Goal: Task Accomplishment & Management: Use online tool/utility

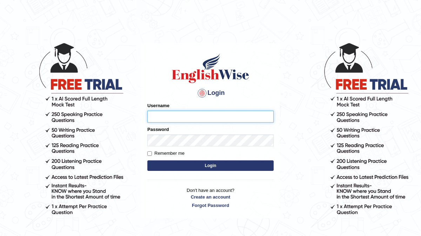
type input "devera"
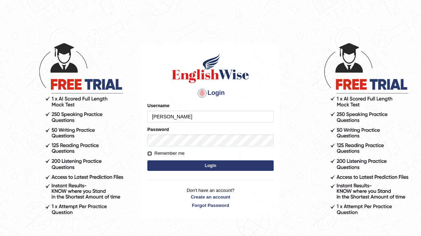
click at [150, 155] on input "Remember me" at bounding box center [149, 154] width 5 height 5
checkbox input "true"
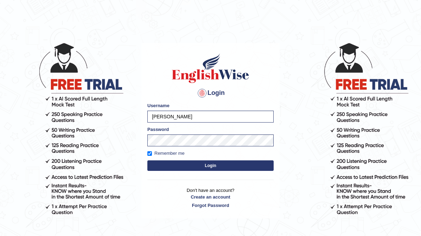
click at [195, 166] on button "Login" at bounding box center [210, 166] width 126 height 11
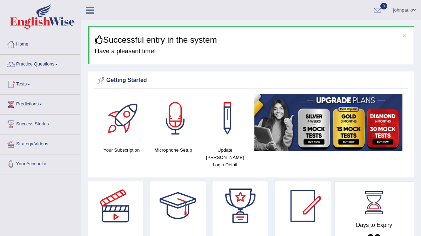
click at [61, 63] on link "Practice Questions" at bounding box center [40, 64] width 80 height 18
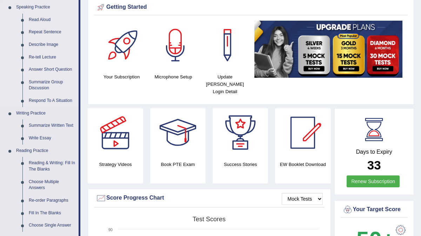
scroll to position [77, 0]
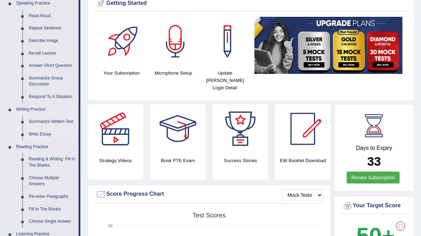
click at [47, 135] on link "Write Essay" at bounding box center [52, 134] width 53 height 13
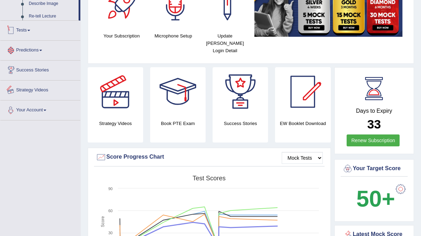
scroll to position [457, 0]
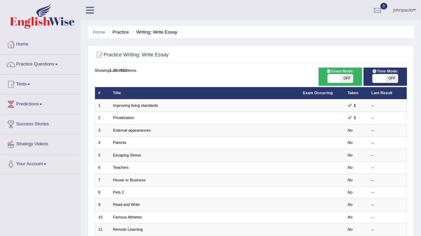
click at [334, 78] on span at bounding box center [334, 78] width 13 height 8
checkbox input "true"
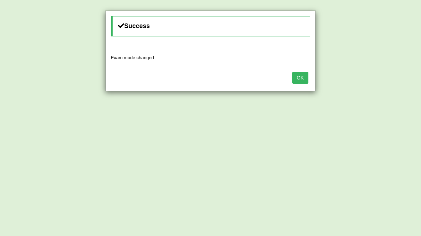
click at [303, 76] on button "OK" at bounding box center [300, 78] width 16 height 12
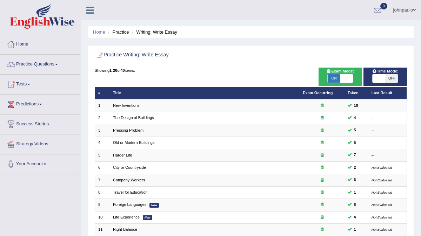
click at [385, 79] on span at bounding box center [378, 78] width 13 height 8
click at [380, 80] on span at bounding box center [378, 78] width 13 height 8
checkbox input "true"
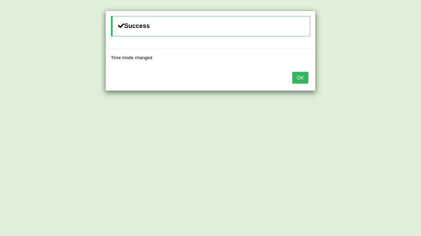
click at [298, 76] on button "OK" at bounding box center [300, 78] width 16 height 12
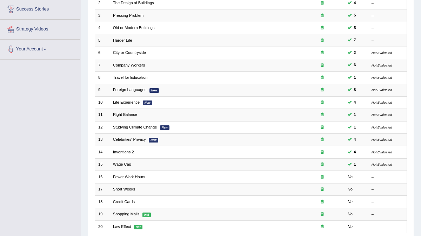
scroll to position [164, 0]
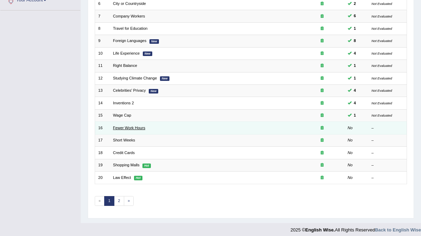
click at [138, 127] on link "Fewer Work Hours" at bounding box center [129, 128] width 32 height 4
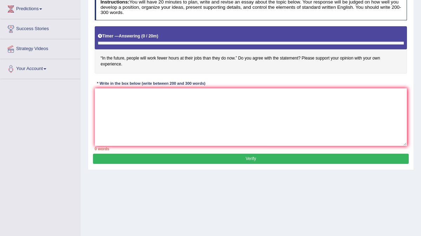
scroll to position [97, 0]
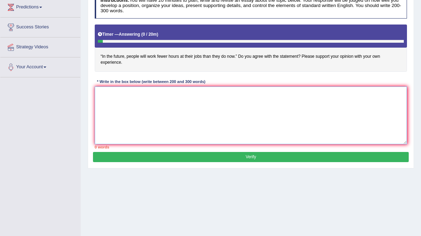
click at [106, 94] on textarea at bounding box center [251, 116] width 312 height 58
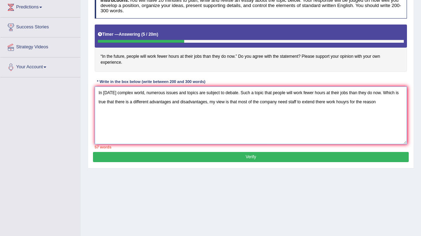
click at [352, 101] on textarea "In [DATE] complex world, numerous issues and topics are subject to debate. Such…" at bounding box center [251, 116] width 312 height 58
click at [385, 102] on textarea "In [DATE] complex world, numerous issues and topics are subject to debate. Such…" at bounding box center [251, 116] width 312 height 58
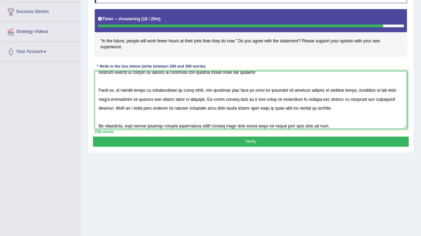
scroll to position [122, 0]
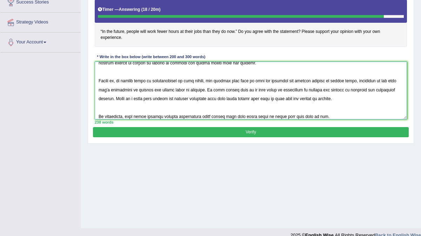
click at [331, 108] on textarea at bounding box center [251, 91] width 312 height 58
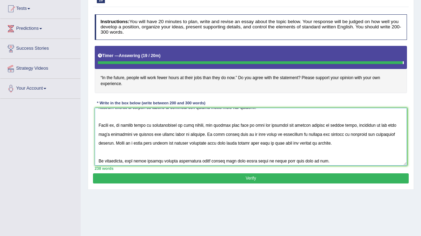
scroll to position [74, 0]
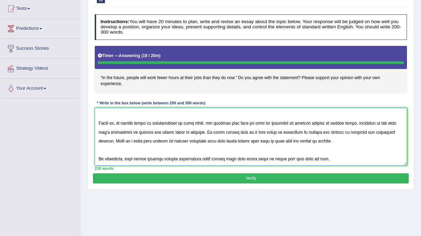
type textarea "In today's complex world, numerous issues and topics are subject to debate. Suc…"
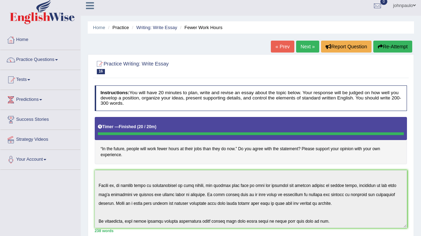
scroll to position [0, 0]
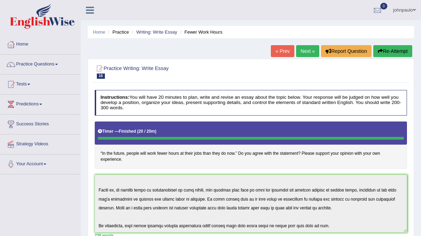
click at [409, 12] on link "johnpaulo" at bounding box center [404, 9] width 33 height 18
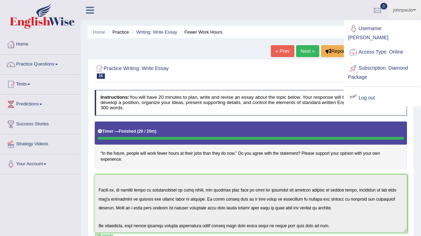
click at [372, 91] on link "Log out" at bounding box center [382, 98] width 76 height 16
